Goal: Information Seeking & Learning: Learn about a topic

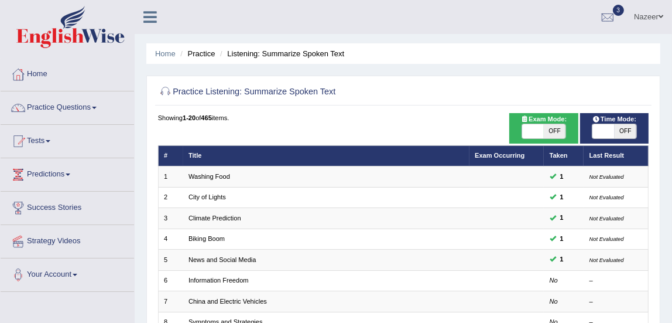
click at [218, 280] on link "Information Freedom" at bounding box center [219, 279] width 60 height 7
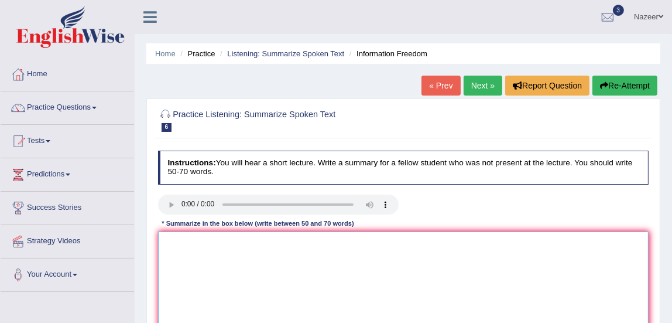
click at [237, 248] on textarea at bounding box center [403, 279] width 491 height 97
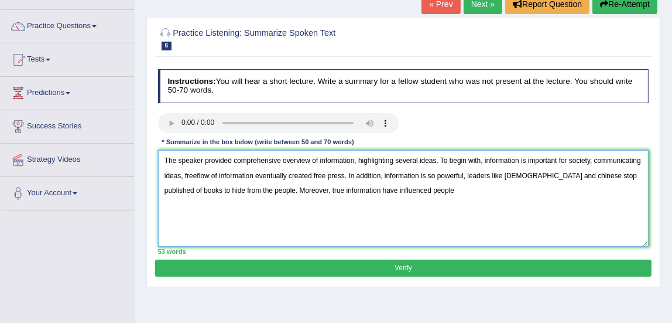
scroll to position [95, 0]
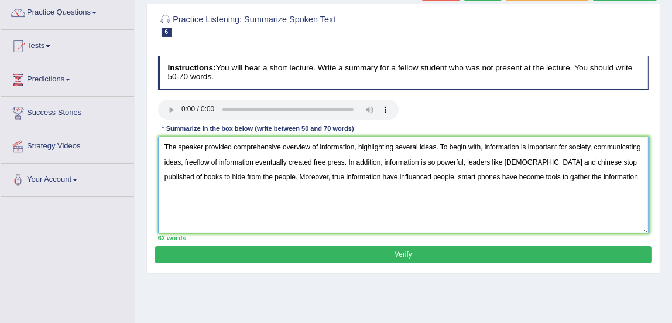
click at [317, 146] on textarea "The speaker provided comprehensive overview of information, highlighting severa…" at bounding box center [403, 184] width 491 height 97
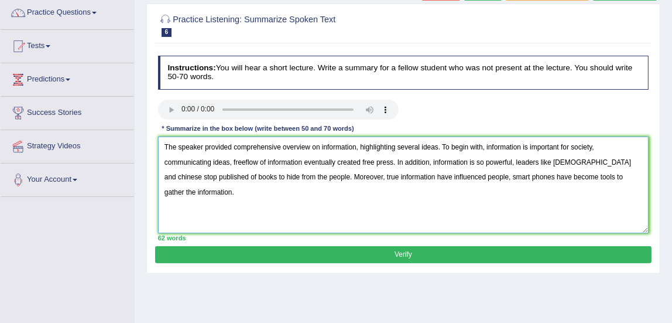
click at [279, 160] on textarea "The speaker provided comprehensive overview on information, highlighting severa…" at bounding box center [403, 184] width 491 height 97
click at [193, 176] on textarea "The speaker provided comprehensive overview on information, highlighting severa…" at bounding box center [403, 184] width 491 height 97
click at [639, 177] on textarea "The speaker provided comprehensive overview on information, highlighting severa…" at bounding box center [403, 184] width 491 height 97
type textarea "The speaker provided comprehensive overview on information, highlighting severa…"
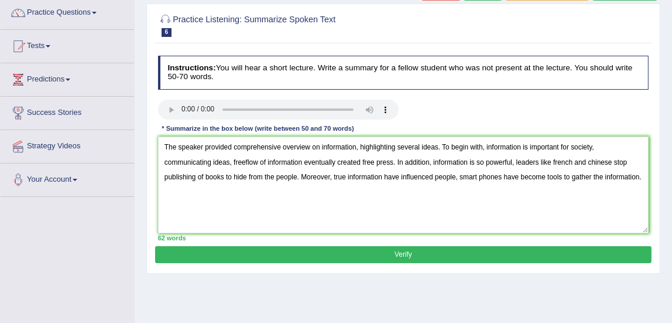
click at [395, 250] on button "Verify" at bounding box center [403, 254] width 496 height 17
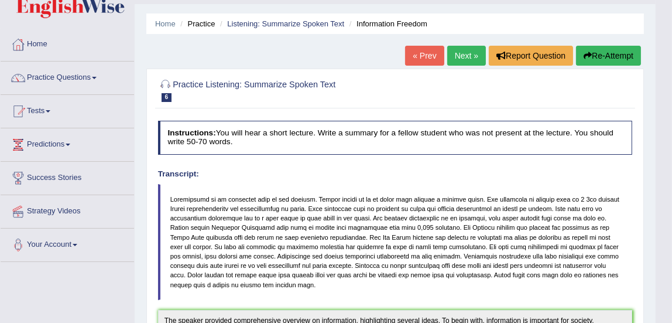
scroll to position [22, 0]
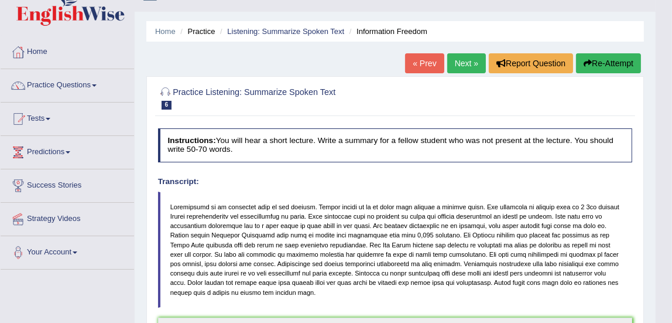
click at [458, 55] on link "Next »" at bounding box center [466, 63] width 39 height 20
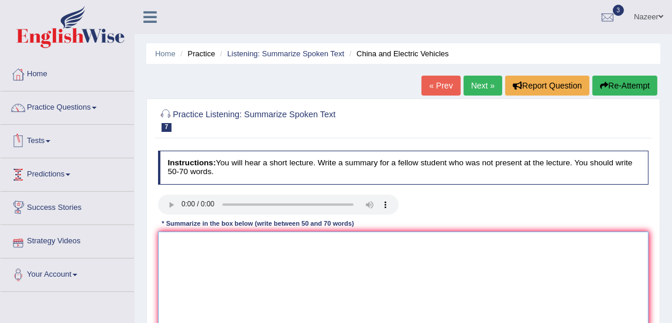
click at [239, 270] on textarea at bounding box center [403, 279] width 491 height 97
click at [210, 243] on textarea "The speaker is provided comprehensive i" at bounding box center [403, 279] width 491 height 97
click at [386, 251] on textarea "The speaker provided comprehensive i" at bounding box center [403, 279] width 491 height 97
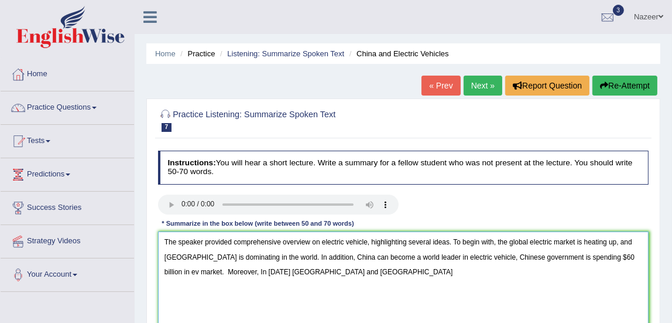
click at [196, 271] on textarea "The speaker provided comprehensive overview on electric vehicle, highlighting s…" at bounding box center [403, 279] width 491 height 97
click at [280, 268] on textarea "The speaker provided comprehensive overview on electric vehicle, highlighting s…" at bounding box center [403, 279] width 491 height 97
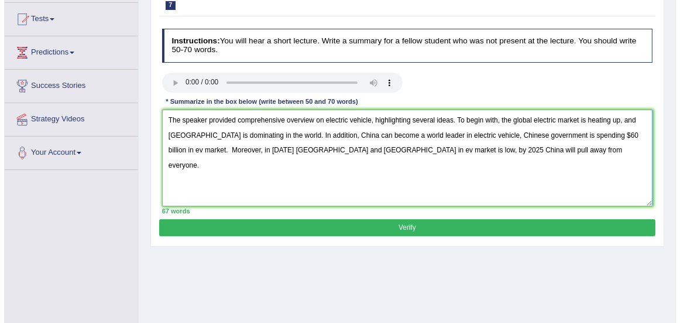
scroll to position [125, 0]
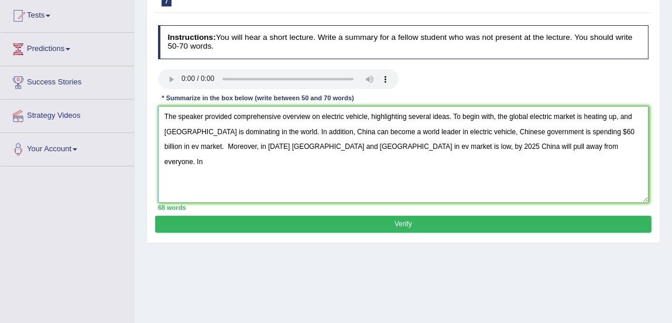
click at [332, 143] on textarea "The speaker provided comprehensive overview on electric vehicle, highlighting s…" at bounding box center [403, 154] width 491 height 97
click at [572, 150] on textarea "The speaker provided comprehensive overview on electric vehicle, highlighting s…" at bounding box center [403, 154] width 491 height 97
type textarea "The speaker provided comprehensive overview on electric vehicle, highlighting s…"
click at [462, 221] on button "Verify" at bounding box center [403, 223] width 496 height 17
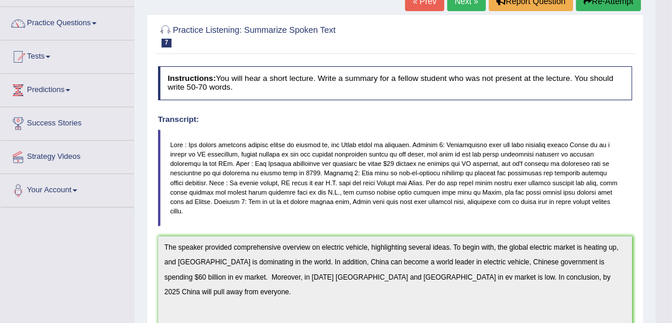
scroll to position [0, 0]
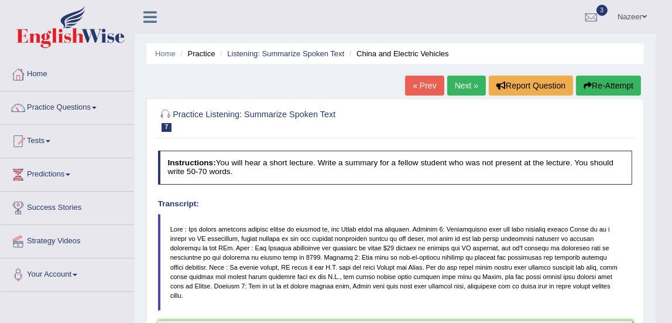
click at [462, 82] on link "Next »" at bounding box center [466, 86] width 39 height 20
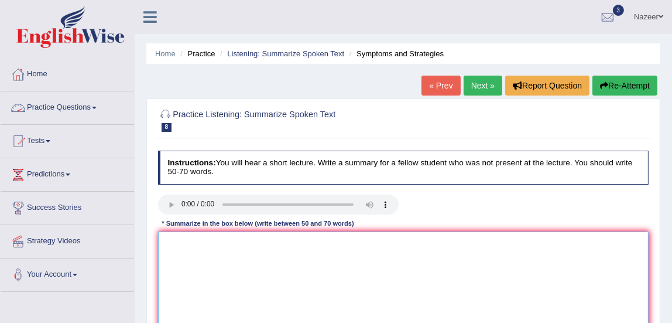
click at [232, 245] on textarea at bounding box center [403, 279] width 491 height 97
type textarea "C"
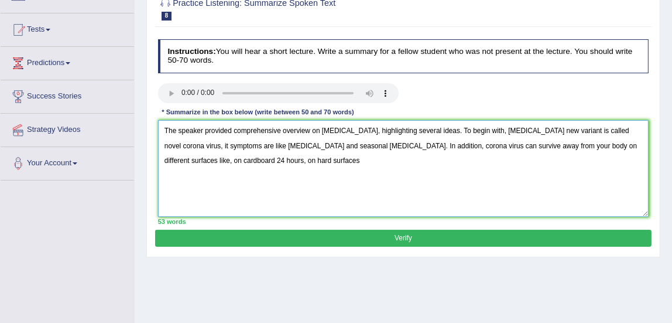
scroll to position [111, 0]
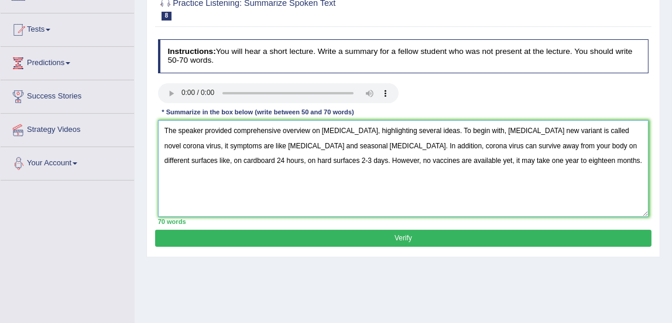
click at [352, 159] on textarea "The speaker provided comprehensive overview on Covid-19, highlighting several i…" at bounding box center [403, 168] width 491 height 97
type textarea "The speaker provided comprehensive overview on Covid-19, highlighting several i…"
click at [357, 235] on button "Verify" at bounding box center [403, 237] width 496 height 17
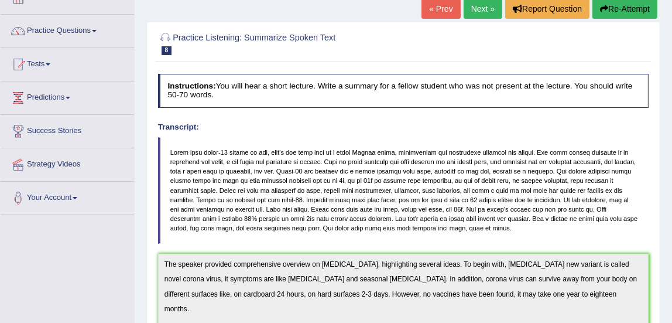
scroll to position [0, 0]
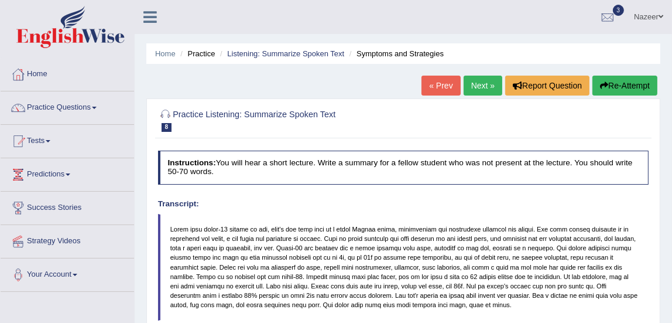
click at [468, 93] on link "Next »" at bounding box center [483, 86] width 39 height 20
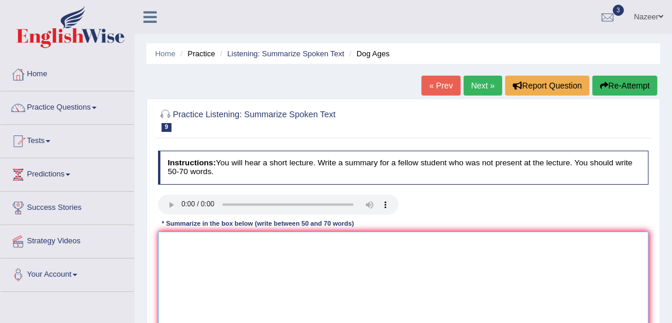
click at [462, 253] on textarea at bounding box center [403, 279] width 491 height 97
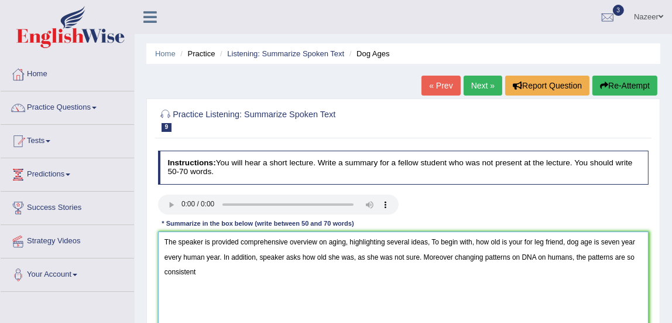
click at [347, 242] on textarea "The speaker is provided comprehensive overview on aging, highlighting several i…" at bounding box center [403, 279] width 491 height 97
click at [344, 244] on textarea "The speaker is provided comprehensive overview on aging, highlighting several i…" at bounding box center [403, 279] width 491 height 97
click at [231, 275] on textarea "The speaker is provided comprehensive overview on dog age, highlighting several…" at bounding box center [403, 279] width 491 height 97
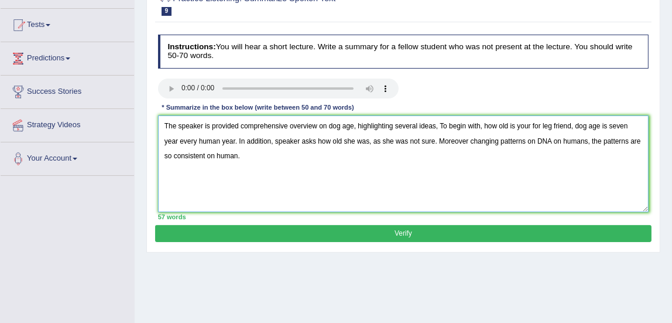
scroll to position [121, 0]
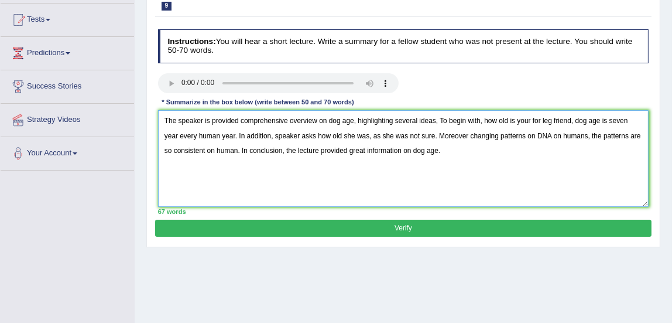
click at [467, 134] on textarea "The speaker is provided comprehensive overview on dog age, highlighting several…" at bounding box center [403, 158] width 491 height 97
type textarea "The speaker is provided comprehensive overview on dog age, highlighting several…"
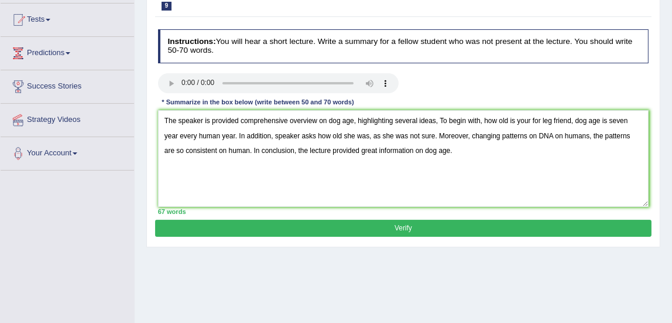
click at [401, 214] on div "67 words" at bounding box center [403, 211] width 491 height 9
click at [398, 228] on button "Verify" at bounding box center [403, 228] width 496 height 17
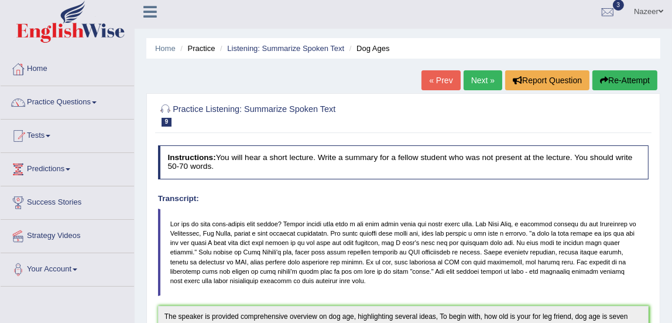
scroll to position [0, 0]
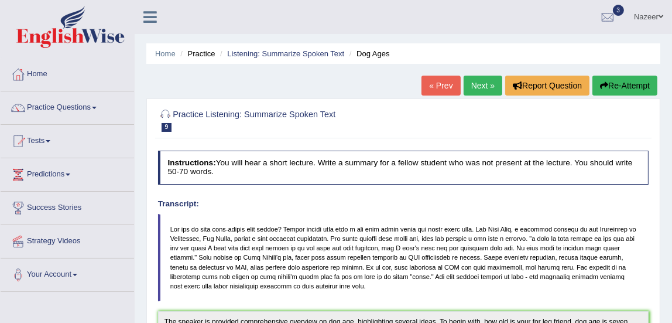
click at [481, 83] on link "Next »" at bounding box center [483, 86] width 39 height 20
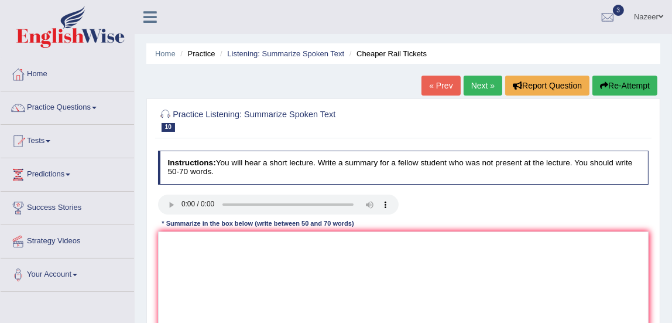
click at [472, 91] on link "Next »" at bounding box center [483, 86] width 39 height 20
click at [441, 85] on link "« Prev" at bounding box center [441, 86] width 39 height 20
click at [433, 87] on link "« Prev" at bounding box center [441, 86] width 39 height 20
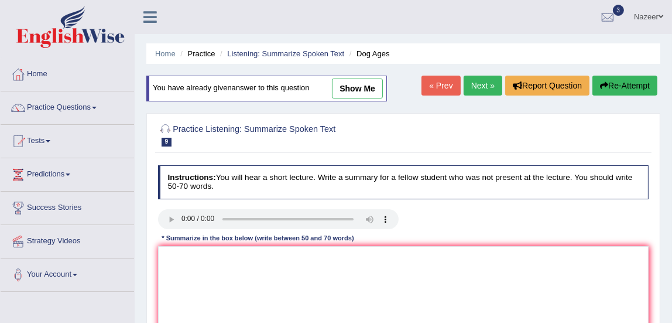
click at [485, 85] on link "Next »" at bounding box center [483, 86] width 39 height 20
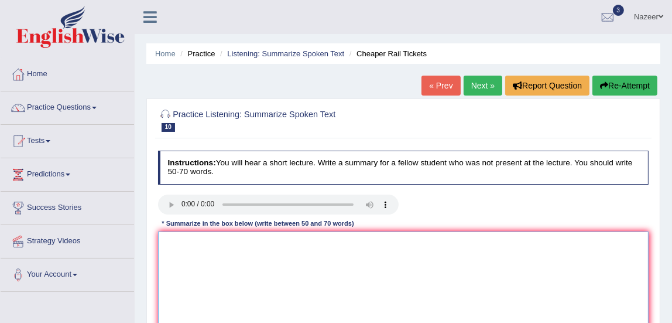
click at [181, 245] on textarea at bounding box center [403, 279] width 491 height 97
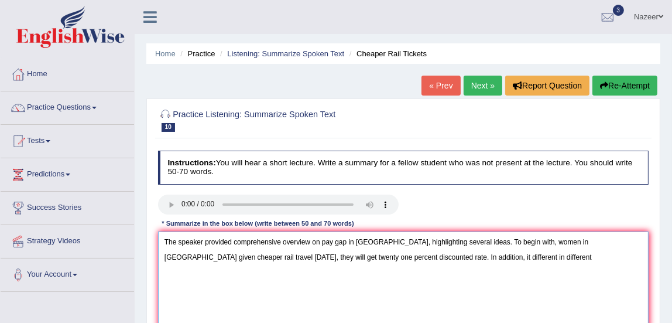
click at [411, 257] on textarea "The speaker provided comprehensive overview on pay gap in Germany, highlighting…" at bounding box center [403, 279] width 491 height 97
click at [491, 256] on textarea "The speaker provided comprehensive overview on pay gap in Germany, highlighting…" at bounding box center [403, 279] width 491 height 97
click at [413, 256] on textarea "The speaker provided comprehensive overview on pay gap in Germany, highlighting…" at bounding box center [403, 279] width 491 height 97
click at [503, 257] on textarea "The speaker provided comprehensive overview on pay gap in Germany, highlighting…" at bounding box center [403, 279] width 491 height 97
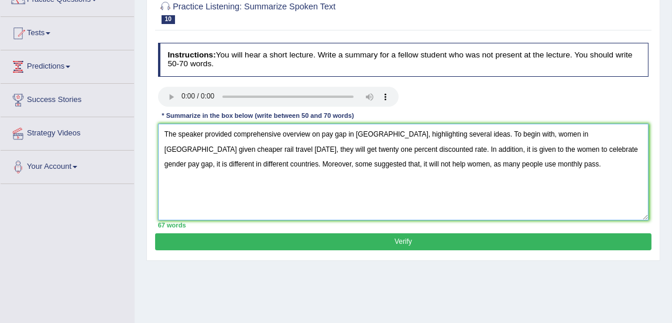
scroll to position [109, 0]
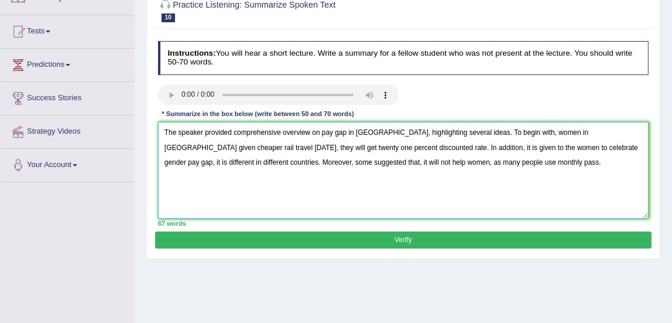
type textarea "The speaker provided comprehensive overview on pay gap in Germany, highlighting…"
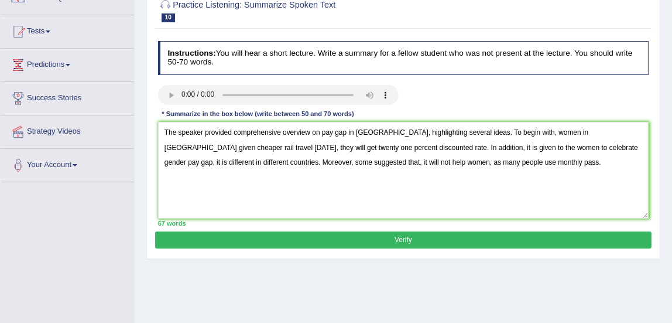
click at [365, 241] on button "Verify" at bounding box center [403, 239] width 496 height 17
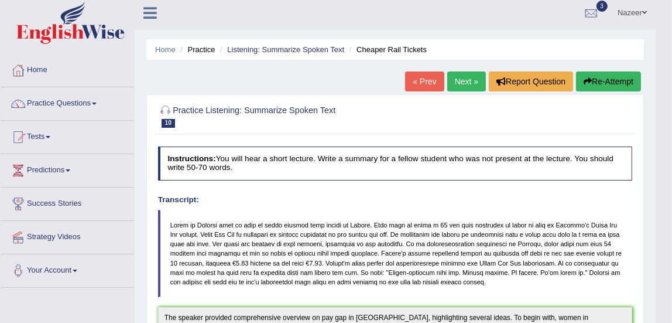
scroll to position [4, 0]
click at [461, 80] on link "Next »" at bounding box center [466, 82] width 39 height 20
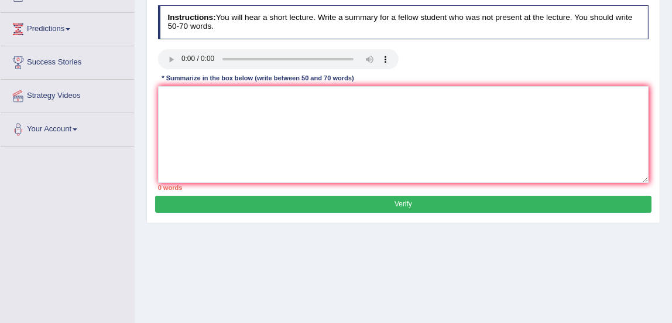
scroll to position [146, 0]
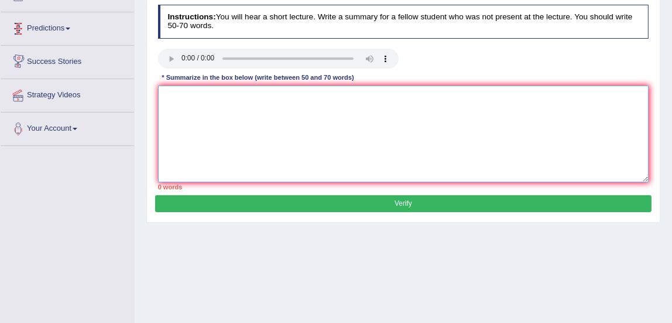
click at [188, 111] on textarea at bounding box center [403, 133] width 491 height 97
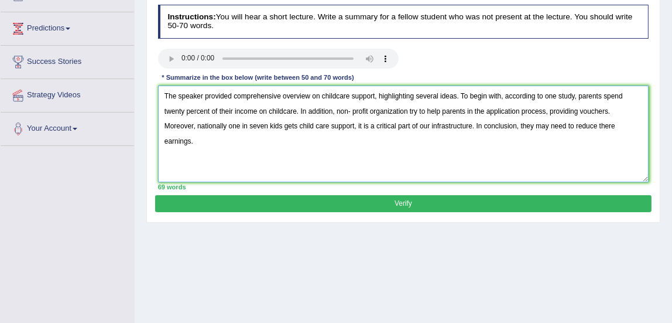
click at [472, 110] on textarea "The speaker provided comprehensive overview on childcare support, highlighting …" at bounding box center [403, 133] width 491 height 97
type textarea "The speaker provided comprehensive overview on childcare support, highlighting …"
click at [374, 189] on div "69 words" at bounding box center [403, 186] width 491 height 9
click at [410, 210] on button "Verify" at bounding box center [403, 203] width 496 height 17
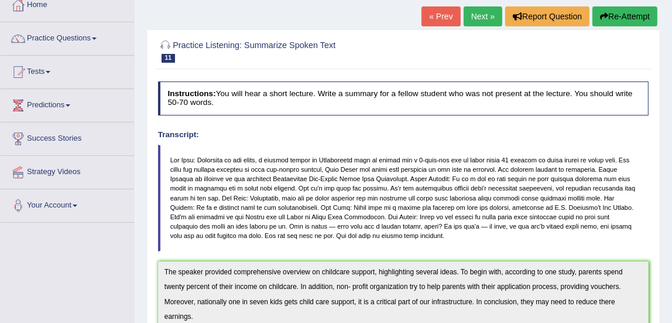
scroll to position [68, 0]
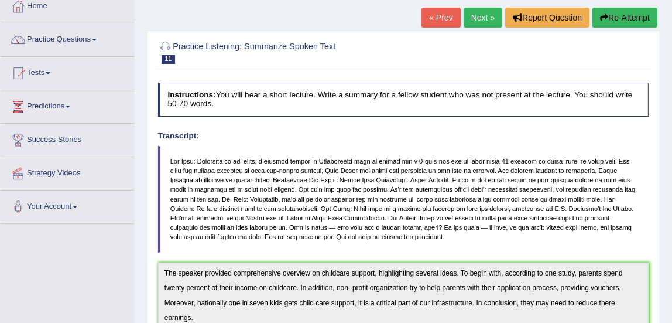
click at [475, 17] on link "Next »" at bounding box center [483, 18] width 39 height 20
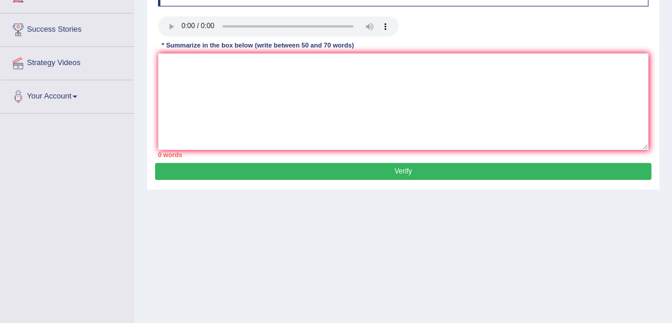
scroll to position [178, 0]
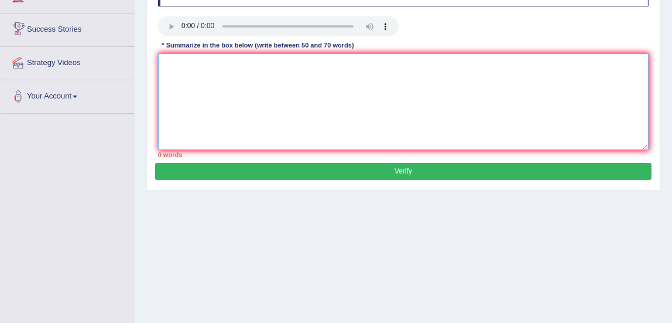
click at [210, 84] on textarea at bounding box center [403, 101] width 491 height 97
type textarea "t"
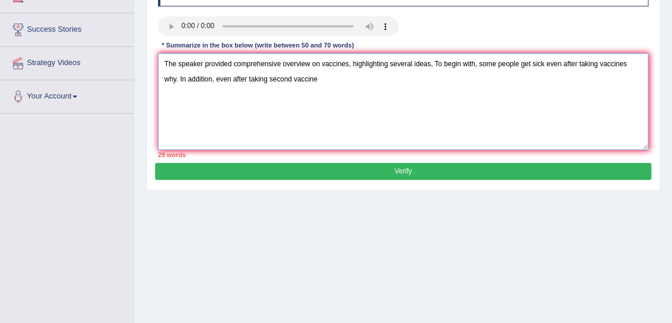
drag, startPoint x: 327, startPoint y: 80, endPoint x: 310, endPoint y: 107, distance: 31.5
click at [310, 107] on textarea "The speaker provided comprehensive overview on vaccines, highlighting several i…" at bounding box center [403, 101] width 491 height 97
click at [332, 76] on textarea "The speaker provided comprehensive overview on vaccines, highlighting several i…" at bounding box center [403, 101] width 491 height 97
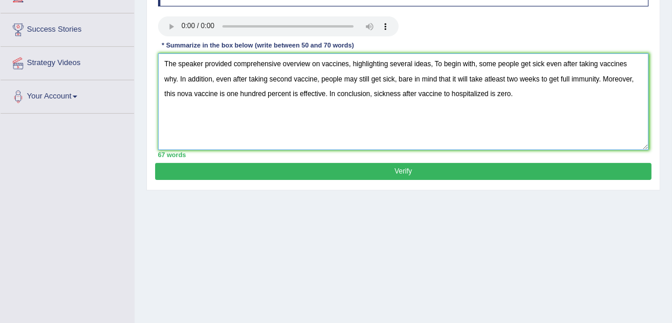
type textarea "The speaker provided comprehensive overview on vaccines, highlighting several i…"
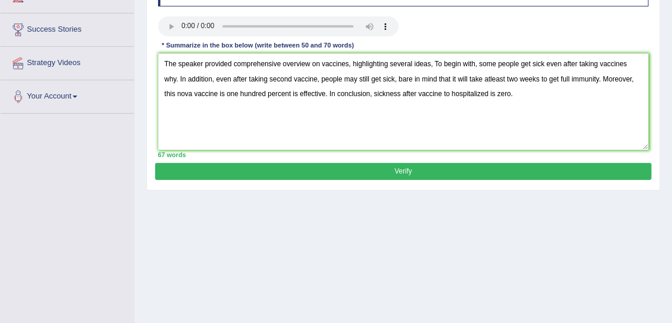
click at [407, 179] on button "Verify" at bounding box center [403, 171] width 496 height 17
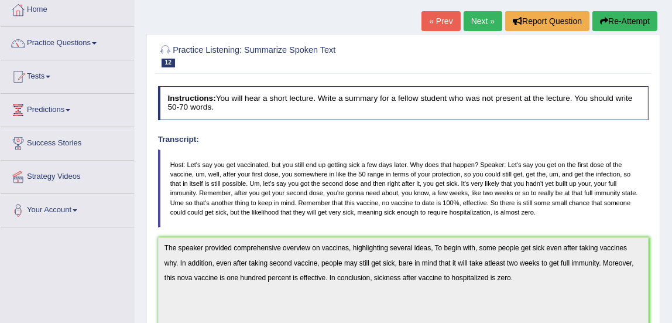
scroll to position [67, 0]
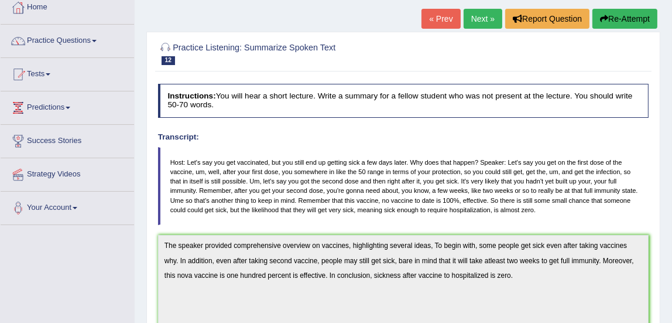
click at [469, 12] on link "Next »" at bounding box center [483, 19] width 39 height 20
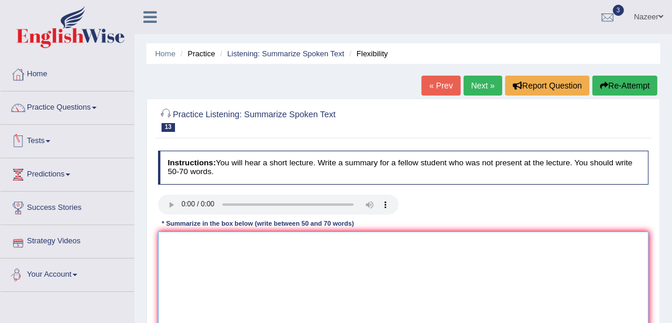
click at [237, 277] on textarea at bounding box center [403, 279] width 491 height 97
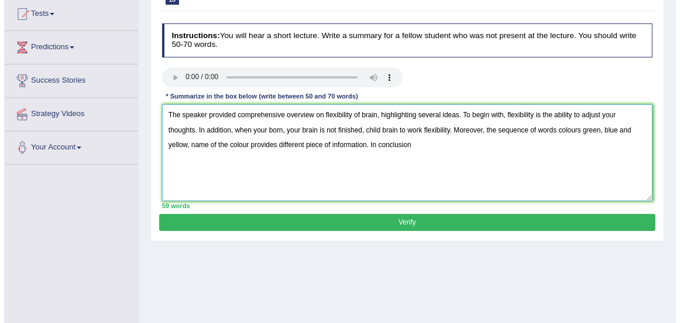
scroll to position [128, 0]
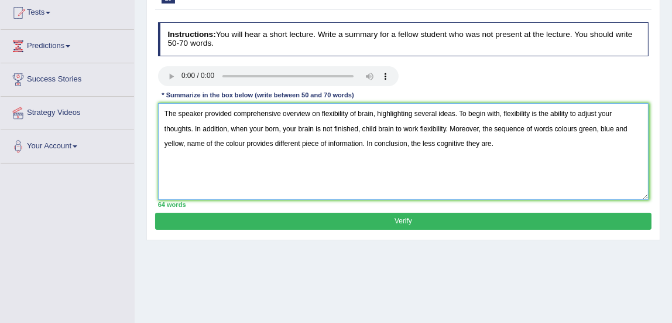
type textarea "The speaker provided comprehensive overview on flexibility of brain, highlighti…"
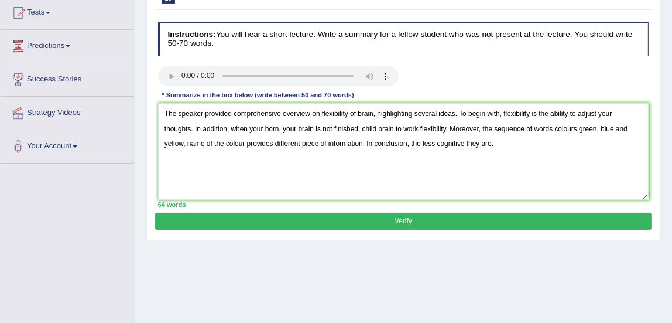
click at [525, 225] on button "Verify" at bounding box center [403, 221] width 496 height 17
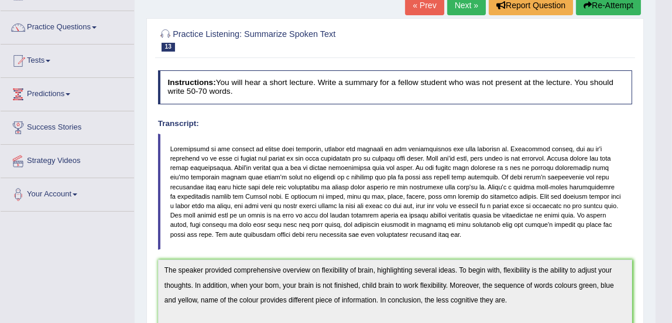
scroll to position [0, 0]
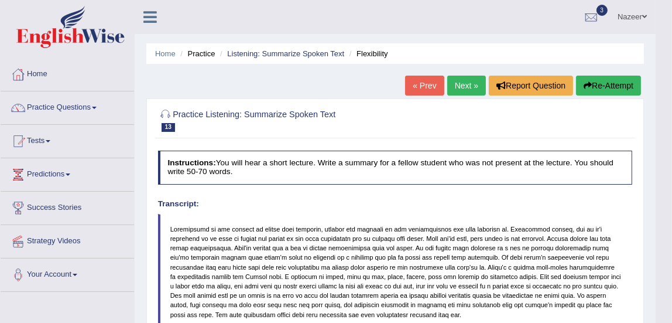
click at [458, 82] on link "Next »" at bounding box center [466, 86] width 39 height 20
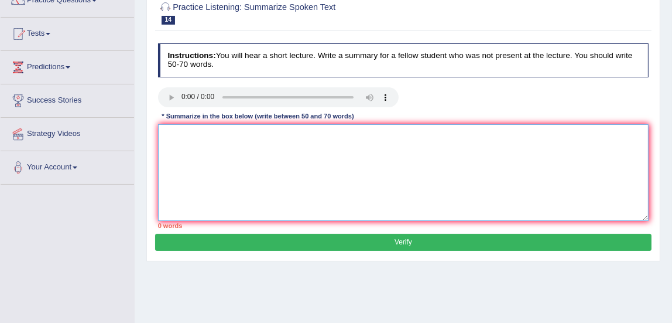
click at [458, 151] on textarea at bounding box center [403, 172] width 491 height 97
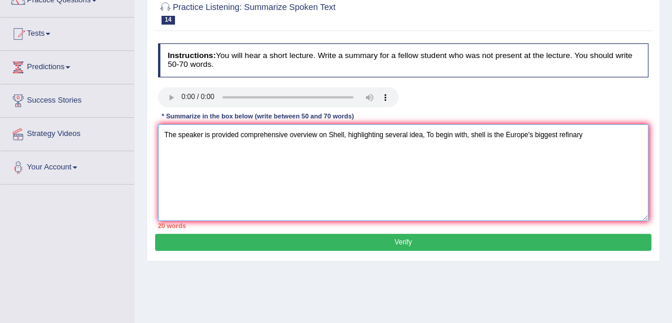
click at [459, 129] on textarea "The speaker is provided comprehensive overview on Shell, highlighting several i…" at bounding box center [403, 172] width 491 height 97
click at [597, 139] on textarea "The speaker is provided comprehensive overview on Shell, highlighting several i…" at bounding box center [403, 172] width 491 height 97
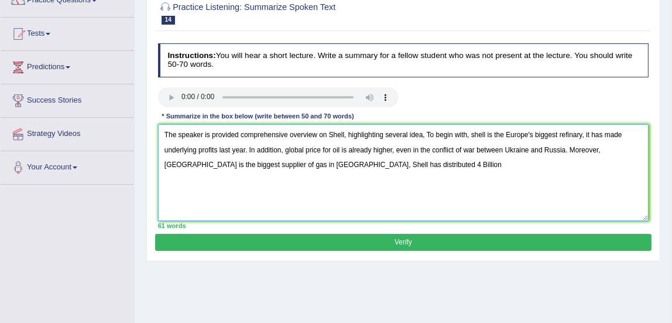
drag, startPoint x: 345, startPoint y: 165, endPoint x: 491, endPoint y: 186, distance: 147.8
drag, startPoint x: 491, startPoint y: 186, endPoint x: 391, endPoint y: 165, distance: 102.3
click at [391, 165] on textarea "The speaker is provided comprehensive overview on Shell, highlighting several i…" at bounding box center [403, 172] width 491 height 97
type textarea "The speaker is provided comprehensive overview on Shell, highlighting several i…"
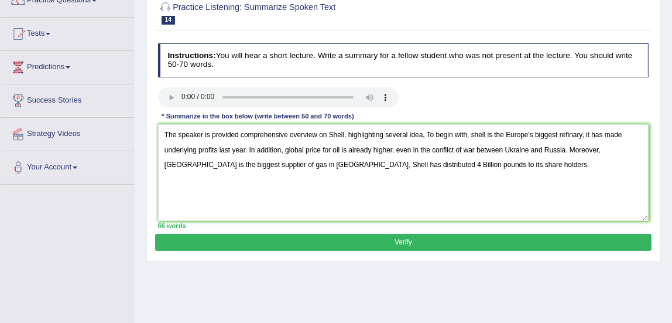
click at [526, 229] on div "66 words" at bounding box center [403, 225] width 491 height 9
click at [617, 238] on button "Verify" at bounding box center [403, 242] width 496 height 17
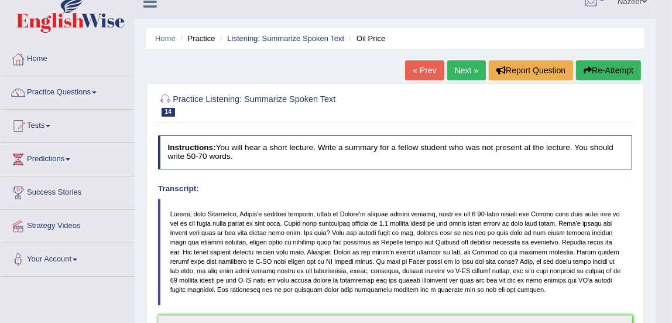
scroll to position [6, 0]
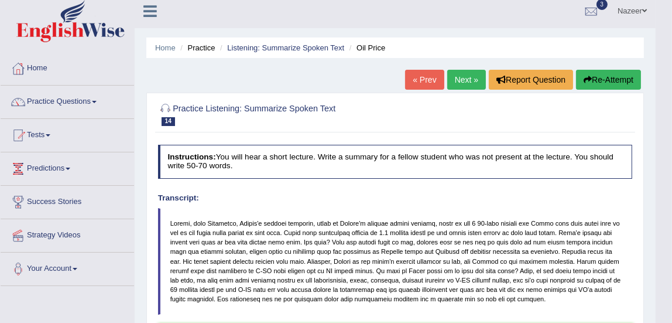
click at [460, 76] on link "Next »" at bounding box center [466, 80] width 39 height 20
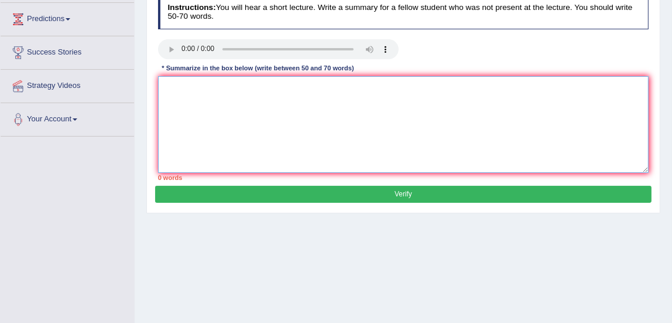
click at [460, 157] on textarea at bounding box center [403, 124] width 491 height 97
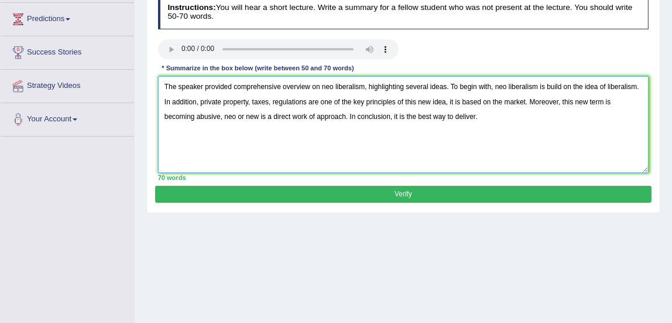
type textarea "The speaker provided comprehensive overview on neo liberalism, highlighting sev…"
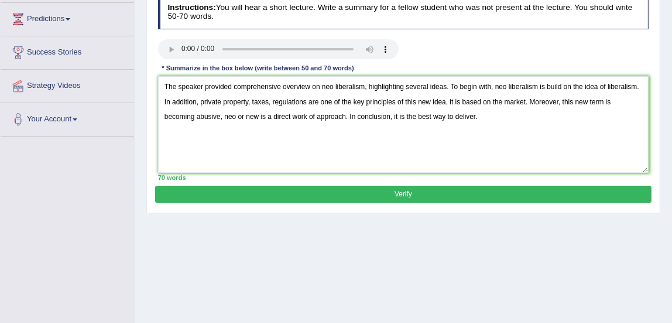
click at [470, 189] on button "Verify" at bounding box center [403, 194] width 496 height 17
